Goal: Information Seeking & Learning: Learn about a topic

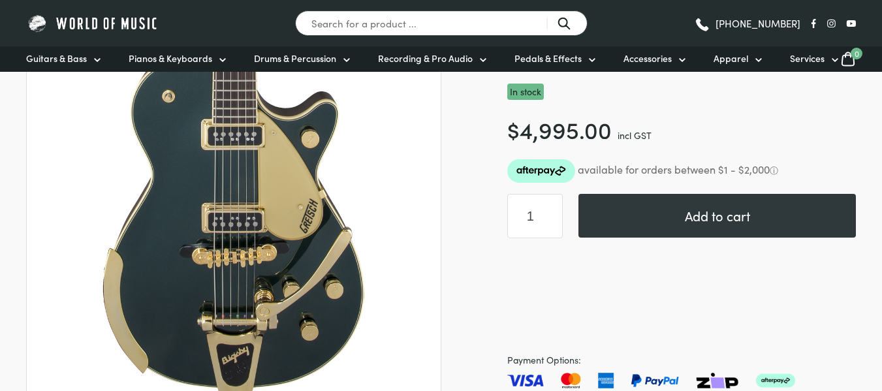
click at [232, 257] on img at bounding box center [233, 218] width 383 height 383
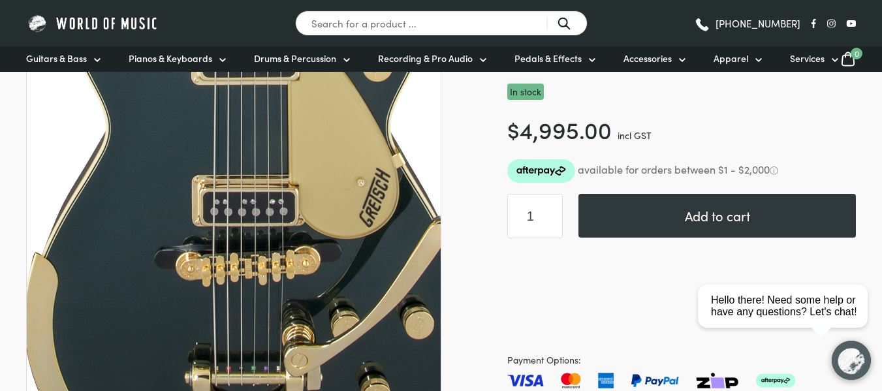
scroll to position [326, 0]
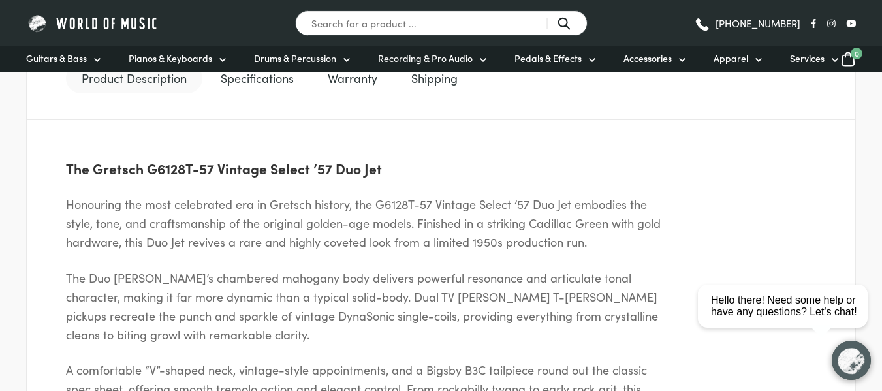
scroll to position [522, 0]
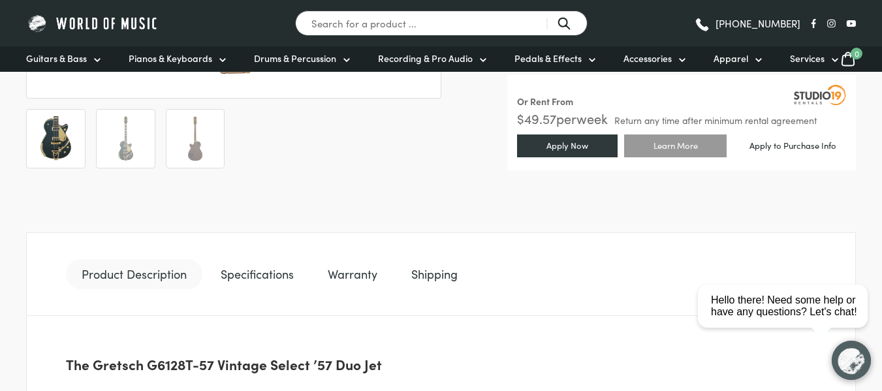
drag, startPoint x: 253, startPoint y: 272, endPoint x: 274, endPoint y: 269, distance: 21.1
click at [253, 272] on link "Specifications" at bounding box center [257, 274] width 104 height 30
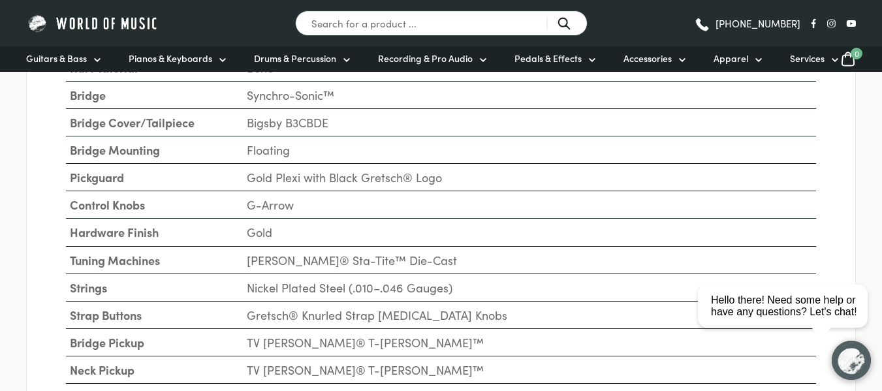
scroll to position [1306, 0]
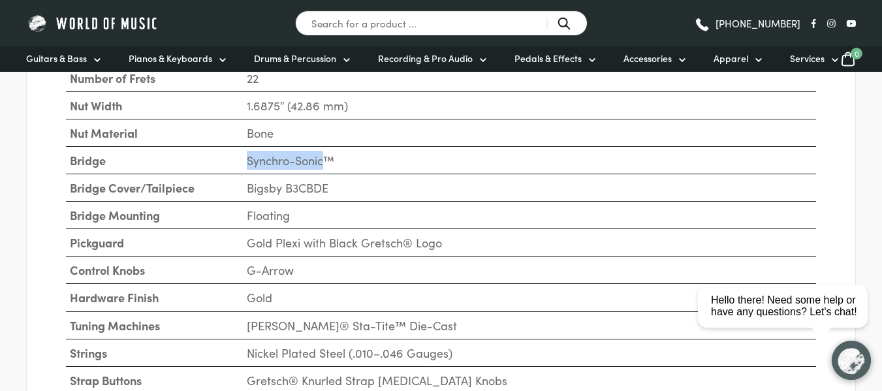
drag, startPoint x: 246, startPoint y: 160, endPoint x: 326, endPoint y: 160, distance: 80.3
click at [326, 160] on td "Synchro-Sonic™" at bounding box center [529, 159] width 573 height 27
copy td "Synchro-Sonic"
